Goal: Book appointment/travel/reservation

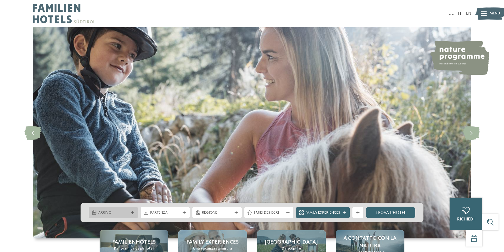
click at [129, 213] on div "Arrivo" at bounding box center [113, 213] width 33 height 6
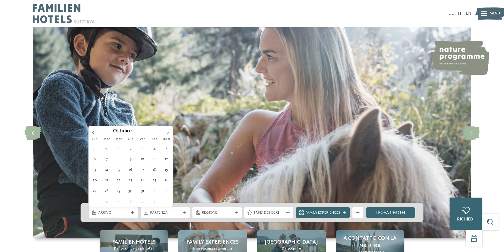
click at [164, 130] on span at bounding box center [167, 130] width 9 height 9
click at [169, 133] on icon at bounding box center [168, 133] width 4 height 4
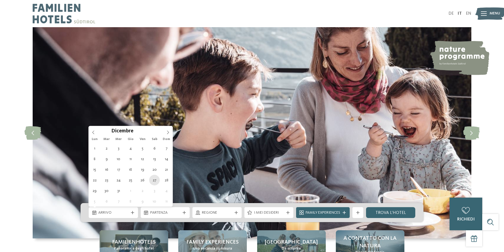
type div "[DATE]"
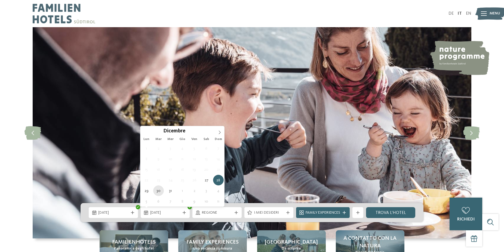
type div "[DATE]"
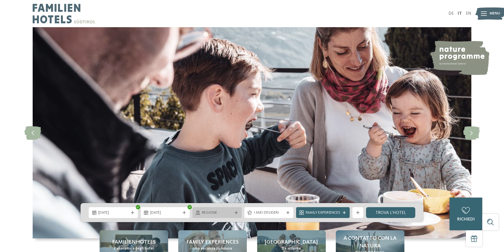
click at [222, 214] on span "Regione" at bounding box center [217, 212] width 30 height 5
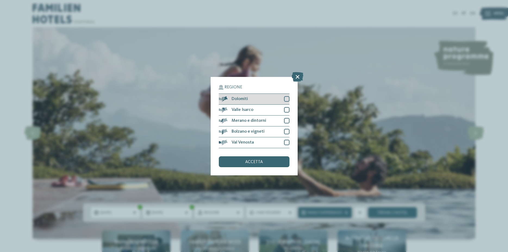
click at [286, 99] on div at bounding box center [286, 98] width 5 height 5
click at [286, 113] on div "Valle Isarco" at bounding box center [254, 110] width 71 height 11
click at [286, 122] on div at bounding box center [286, 120] width 5 height 5
click at [287, 130] on div at bounding box center [286, 131] width 5 height 5
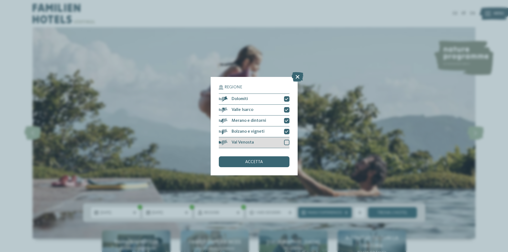
click at [285, 138] on div "Val Venosta" at bounding box center [254, 142] width 71 height 11
click at [259, 161] on span "accetta" at bounding box center [254, 162] width 18 height 4
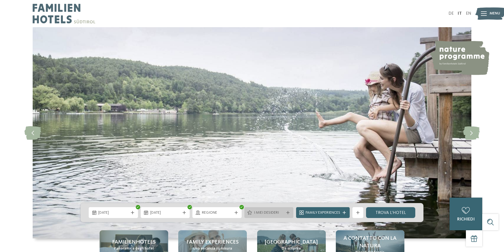
click at [269, 216] on div "I miei desideri" at bounding box center [268, 212] width 49 height 11
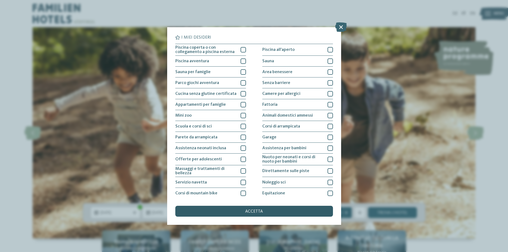
click at [247, 211] on span "accetta" at bounding box center [254, 211] width 18 height 4
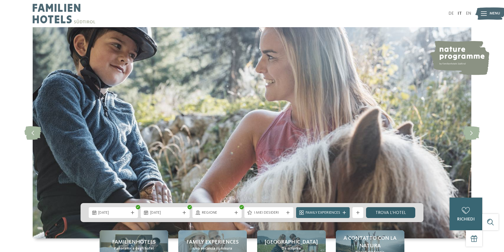
click at [398, 213] on link "trova l’hotel" at bounding box center [390, 212] width 49 height 11
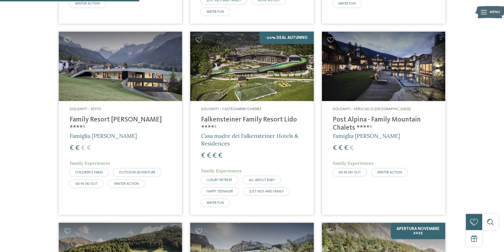
scroll to position [373, 0]
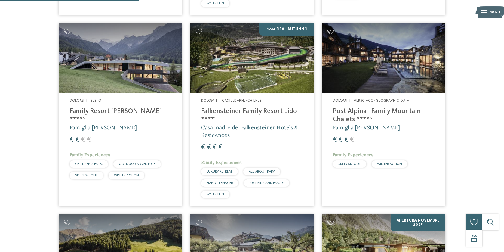
click at [100, 113] on h4 "Family Resort [PERSON_NAME] ****ˢ" at bounding box center [120, 115] width 101 height 16
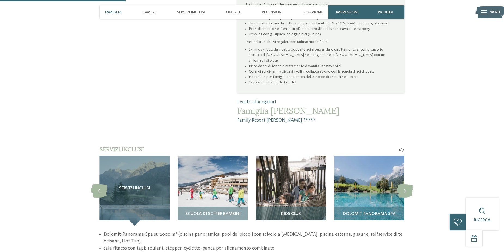
scroll to position [416, 0]
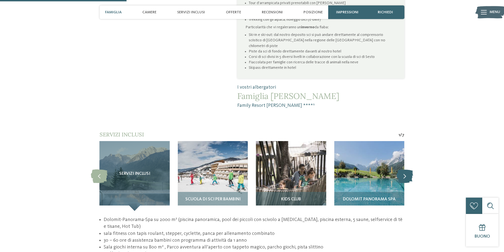
click at [403, 169] on icon at bounding box center [404, 176] width 17 height 14
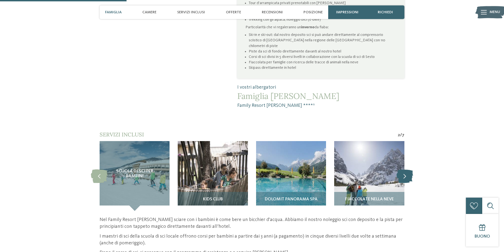
click at [403, 169] on icon at bounding box center [404, 176] width 17 height 14
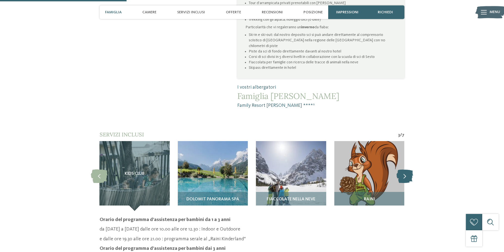
click at [407, 169] on icon at bounding box center [404, 176] width 17 height 14
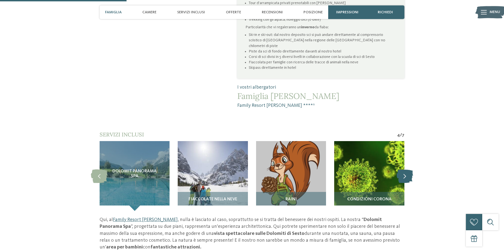
click at [407, 169] on icon at bounding box center [404, 176] width 17 height 14
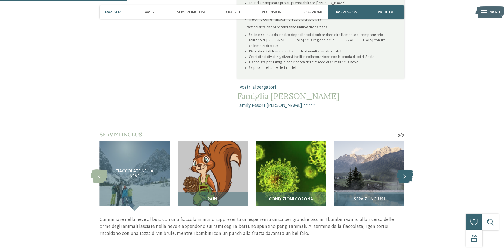
click at [407, 169] on icon at bounding box center [404, 176] width 17 height 14
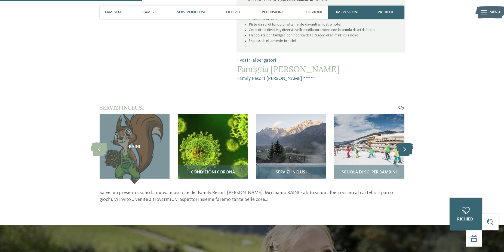
scroll to position [444, 0]
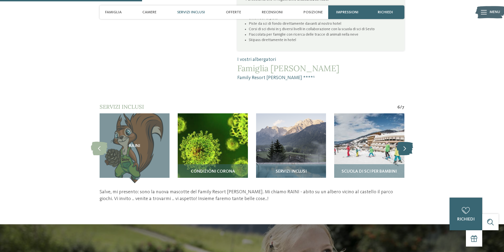
click at [404, 141] on icon at bounding box center [404, 148] width 17 height 14
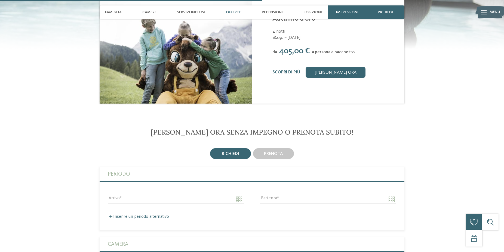
scroll to position [915, 0]
